Goal: Information Seeking & Learning: Learn about a topic

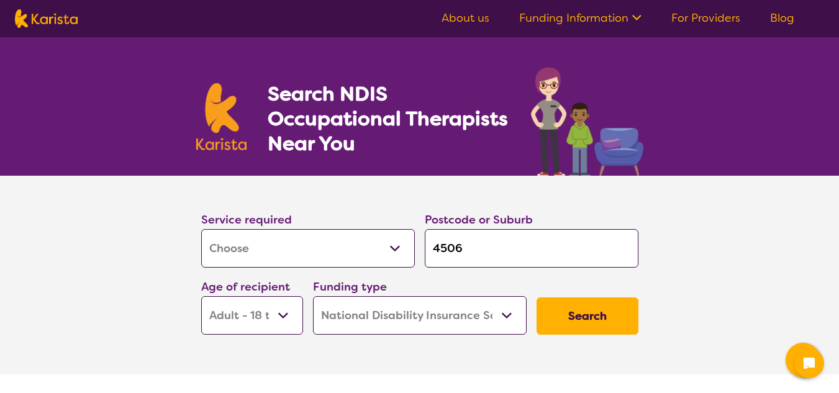
select select "[MEDICAL_DATA]"
select select "AD"
select select "NDIS"
select select "[MEDICAL_DATA]"
select select "AD"
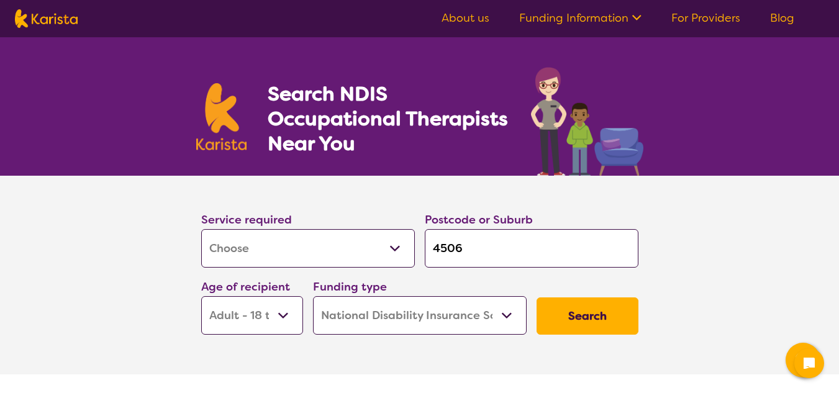
select select "NDIS"
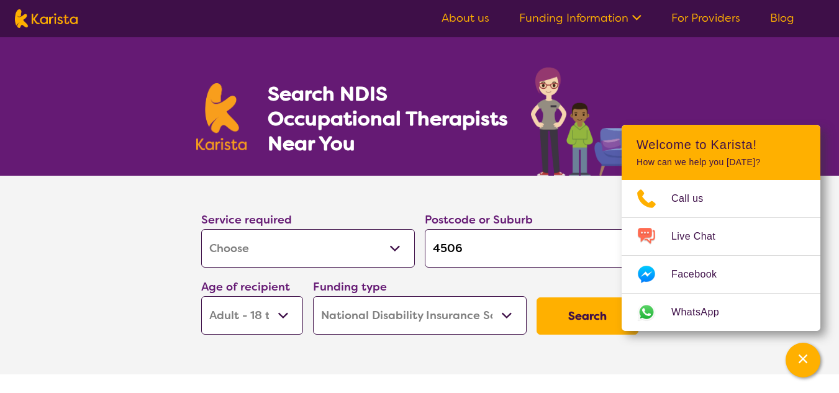
click at [397, 248] on select "Allied Health Assistant Assessment ([MEDICAL_DATA] or [MEDICAL_DATA]) Behaviour…" at bounding box center [308, 248] width 214 height 39
select select "Behaviour support"
click at [201, 229] on select "Allied Health Assistant Assessment ([MEDICAL_DATA] or [MEDICAL_DATA]) Behaviour…" at bounding box center [308, 248] width 214 height 39
select select "Behaviour support"
click at [286, 316] on select "Early Childhood - 0 to 9 Child - 10 to 11 Adolescent - 12 to 17 Adult - 18 to 6…" at bounding box center [252, 315] width 102 height 39
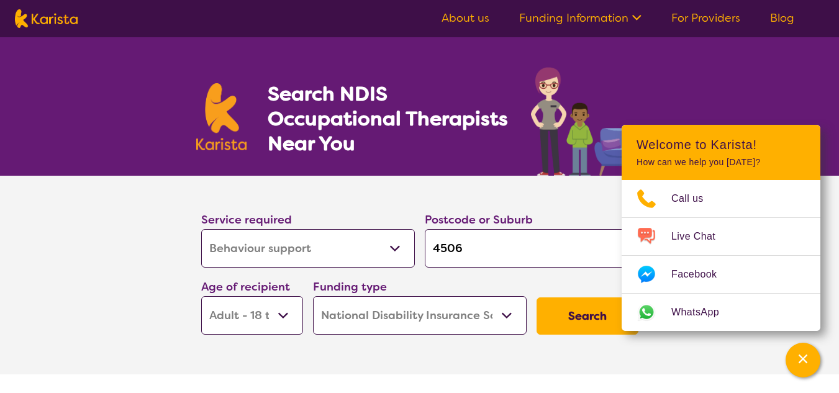
click at [286, 316] on select "Early Childhood - 0 to 9 Child - 10 to 11 Adolescent - 12 to 17 Adult - 18 to 6…" at bounding box center [252, 315] width 102 height 39
click at [396, 249] on select "Allied Health Assistant Assessment ([MEDICAL_DATA] or [MEDICAL_DATA]) Behaviour…" at bounding box center [308, 248] width 214 height 39
select select "Home Care Package Provider"
click at [201, 229] on select "Allied Health Assistant Assessment ([MEDICAL_DATA] or [MEDICAL_DATA]) Behaviour…" at bounding box center [308, 248] width 214 height 39
select select "Home Care Package Provider"
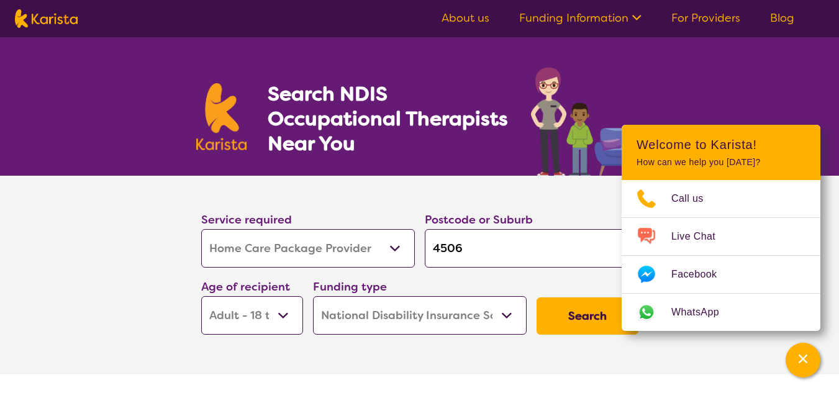
select select
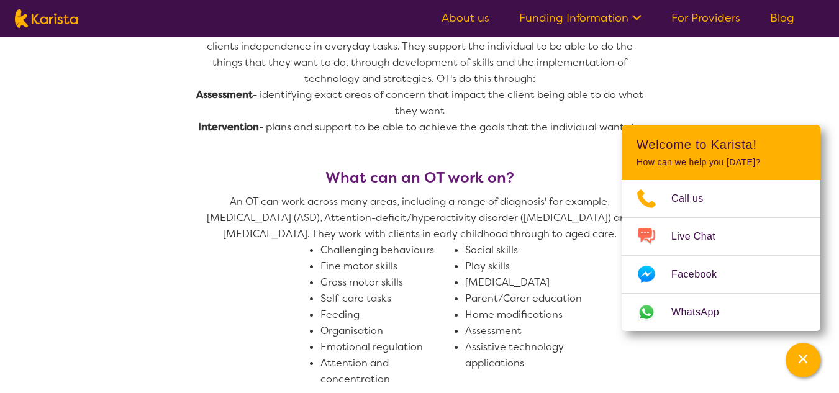
scroll to position [596, 0]
